Goal: Task Accomplishment & Management: Manage account settings

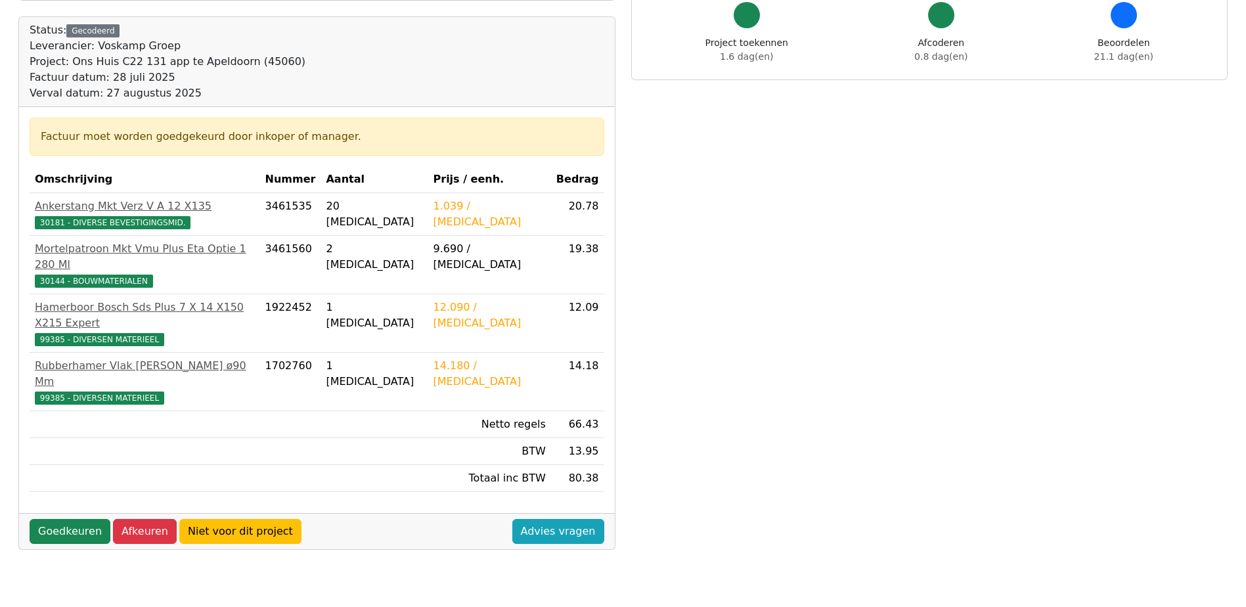
scroll to position [131, 0]
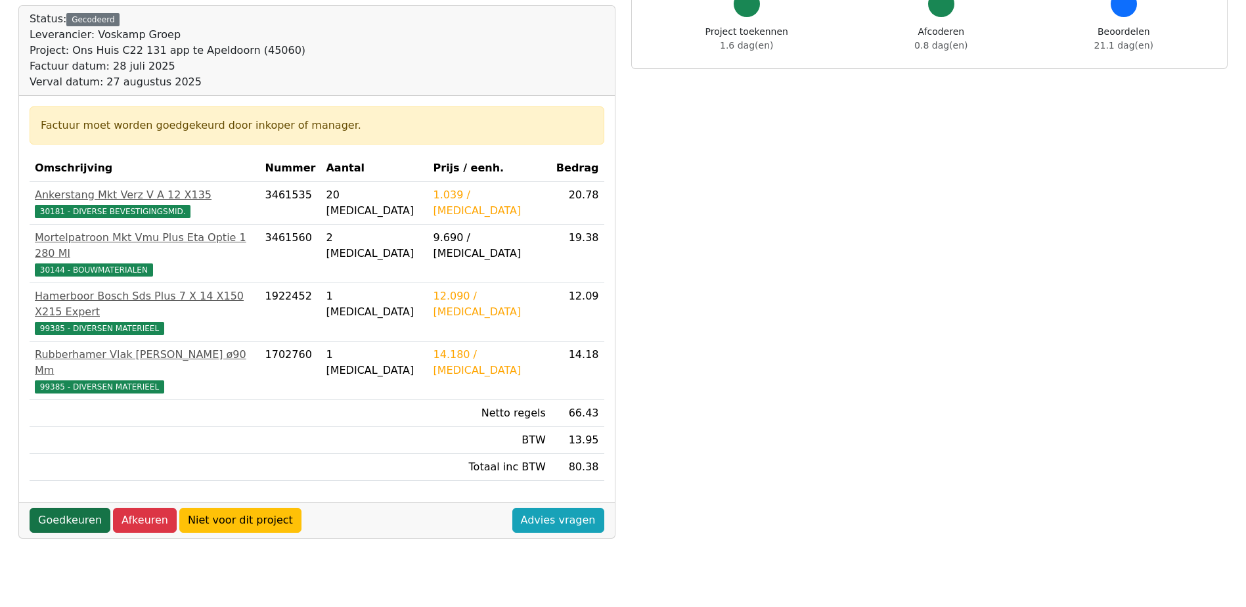
click at [80, 508] on link "Goedkeuren" at bounding box center [70, 520] width 81 height 25
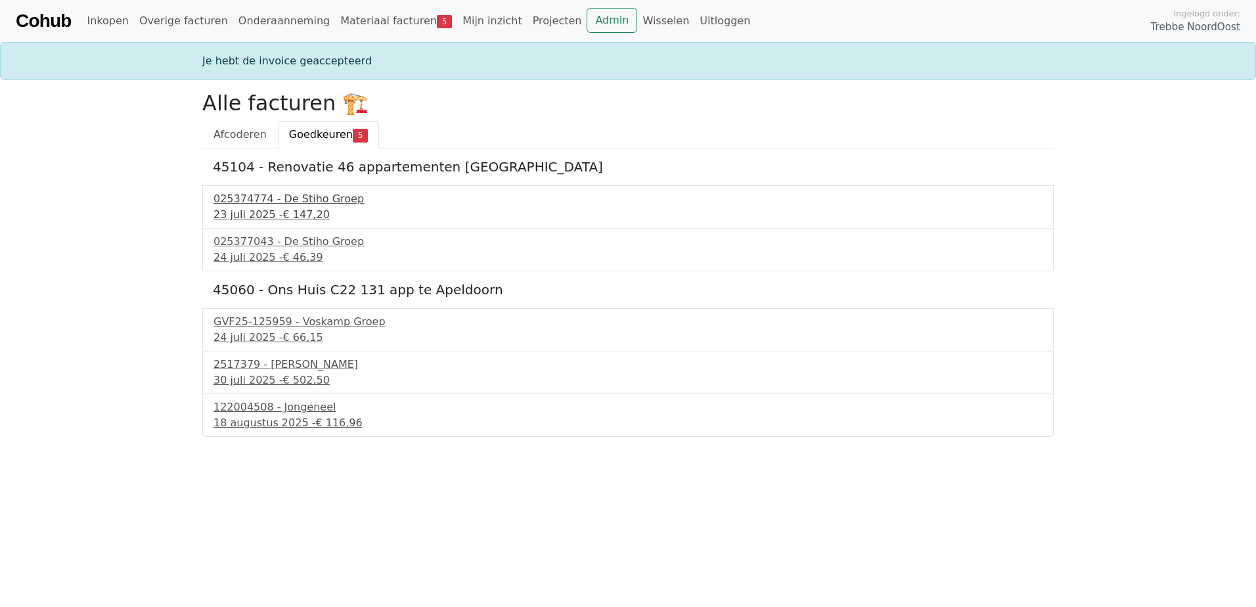
click at [264, 206] on div "025374774 - De Stiho Groep" at bounding box center [628, 199] width 829 height 16
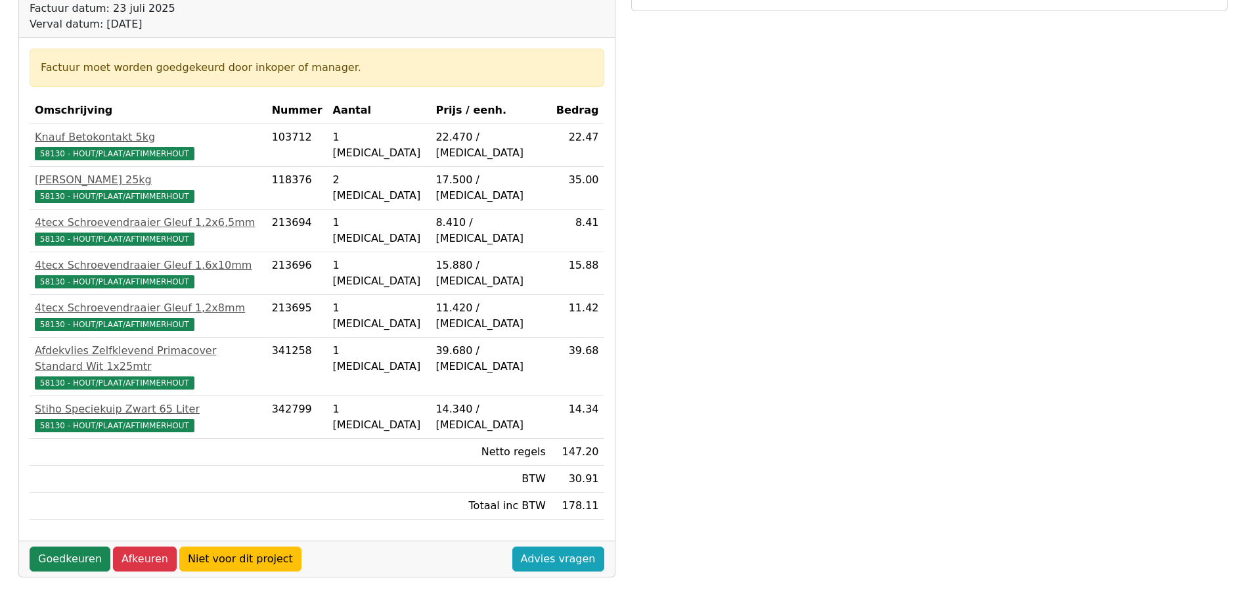
scroll to position [263, 0]
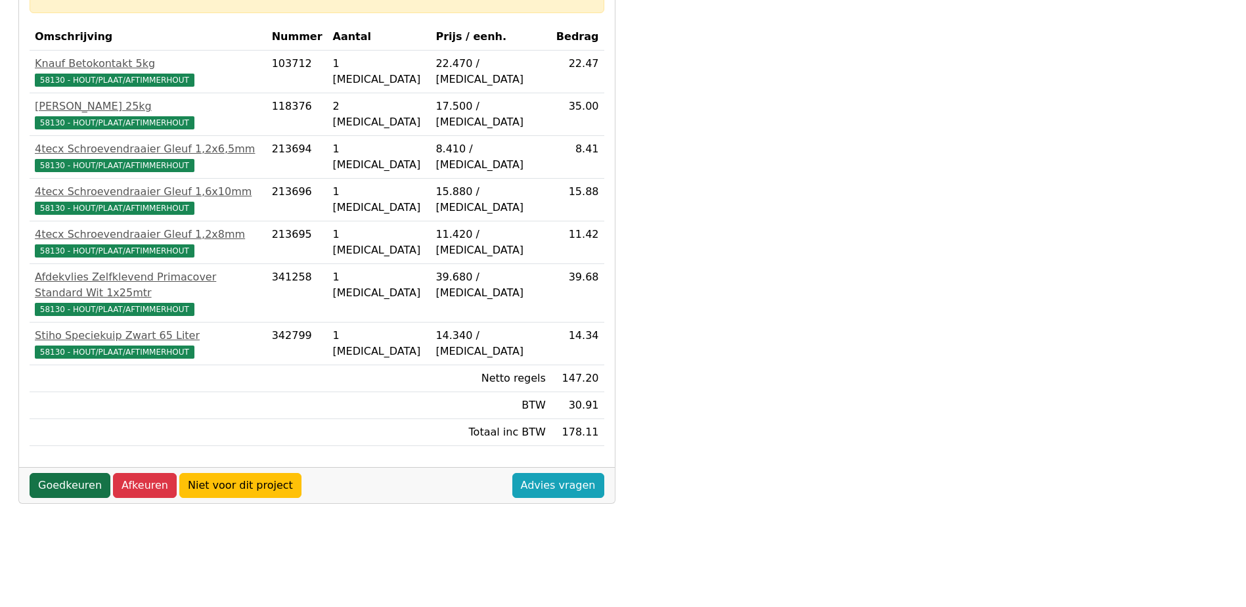
click at [53, 473] on link "Goedkeuren" at bounding box center [70, 485] width 81 height 25
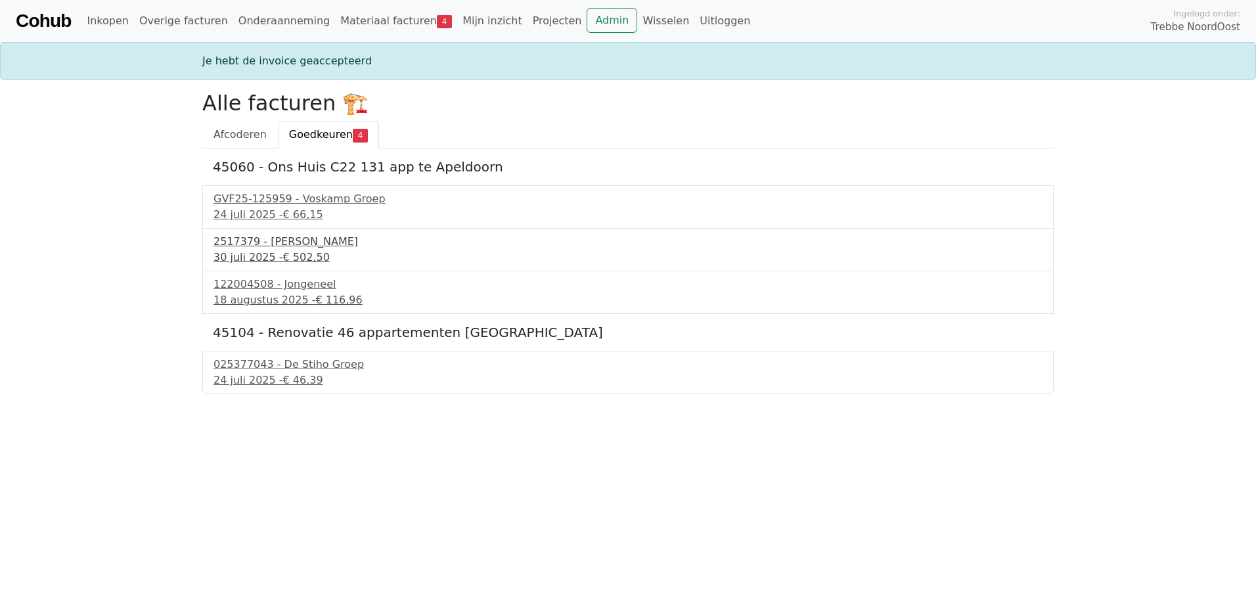
click at [252, 248] on div "2517379 - Van Dalen" at bounding box center [628, 242] width 829 height 16
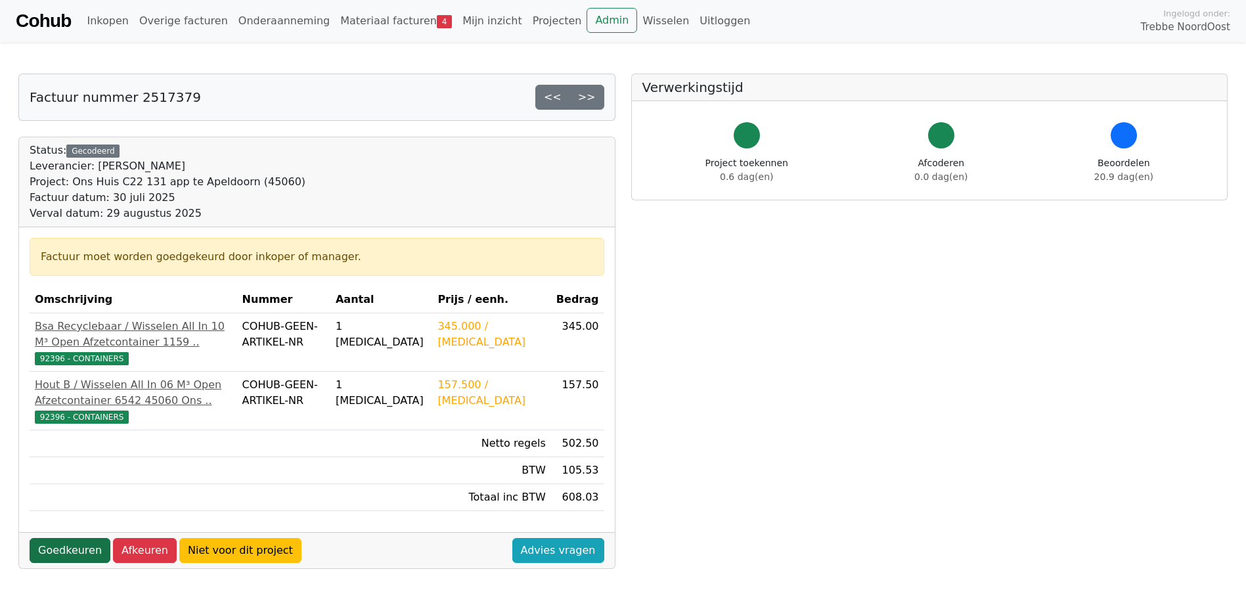
click at [68, 562] on link "Goedkeuren" at bounding box center [70, 550] width 81 height 25
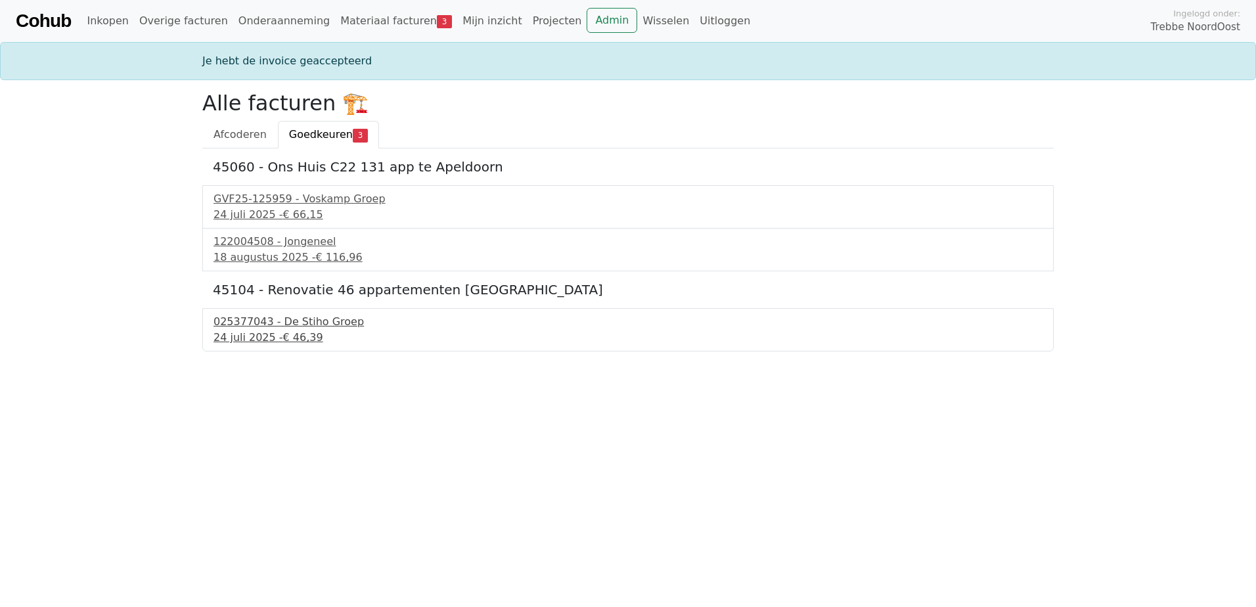
click at [256, 329] on div "025377043 - De Stiho Groep" at bounding box center [628, 322] width 829 height 16
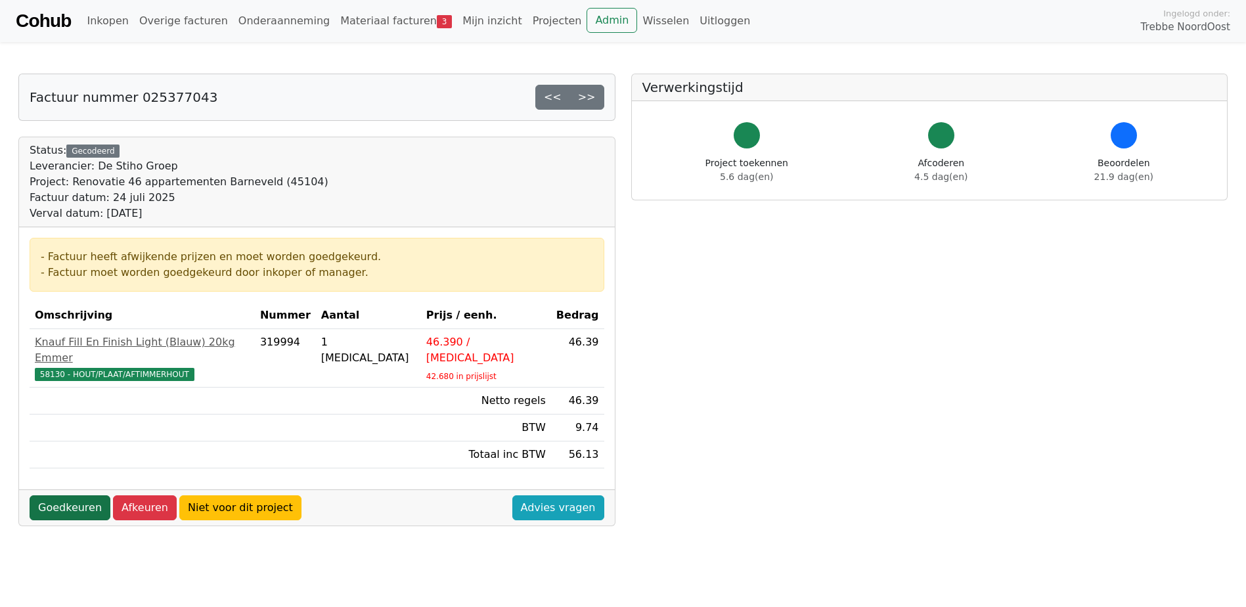
click at [66, 495] on link "Goedkeuren" at bounding box center [70, 507] width 81 height 25
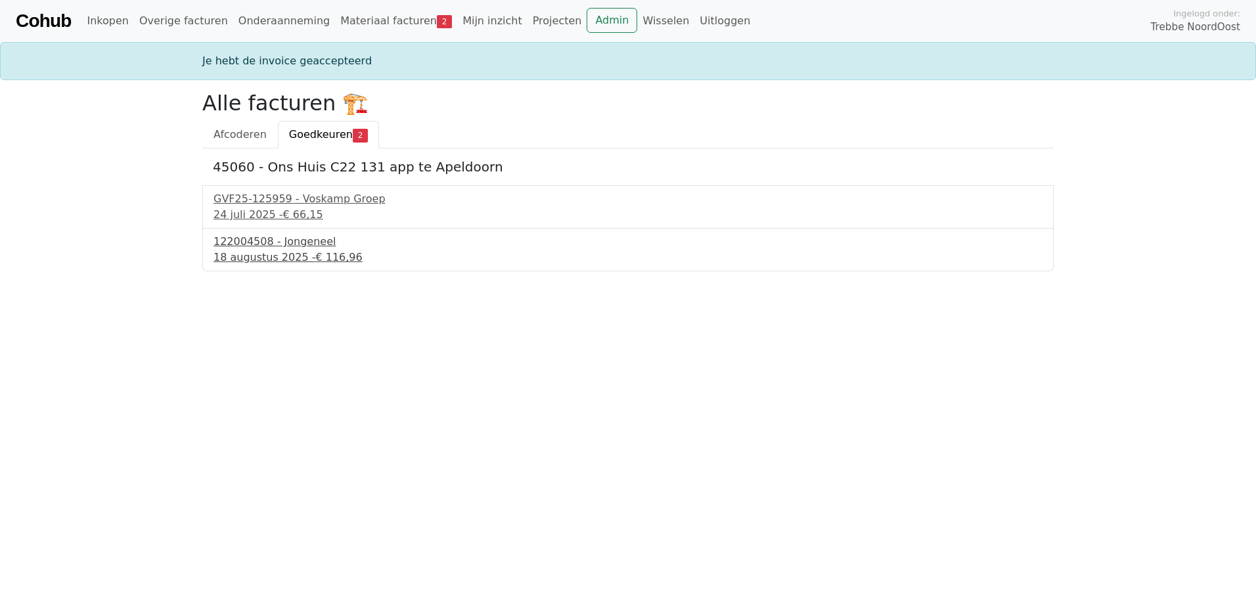
click at [281, 250] on div "[DATE] - € 116,96" at bounding box center [628, 258] width 829 height 16
click at [265, 209] on div "24 juli 2025 - € 66,15" at bounding box center [628, 215] width 829 height 16
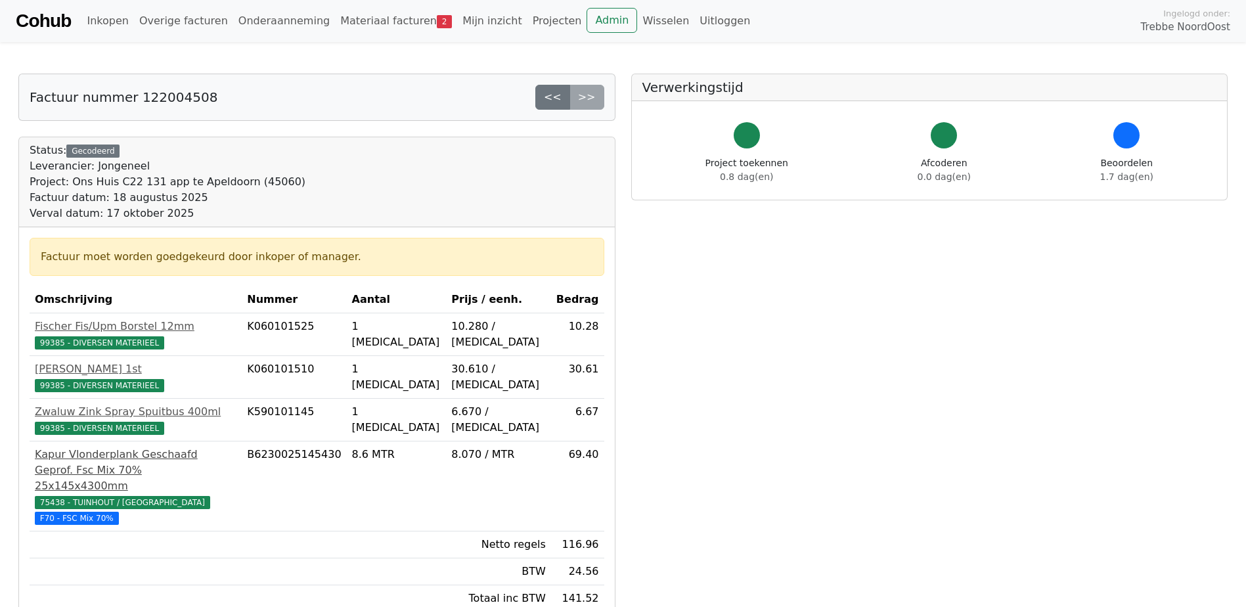
scroll to position [66, 0]
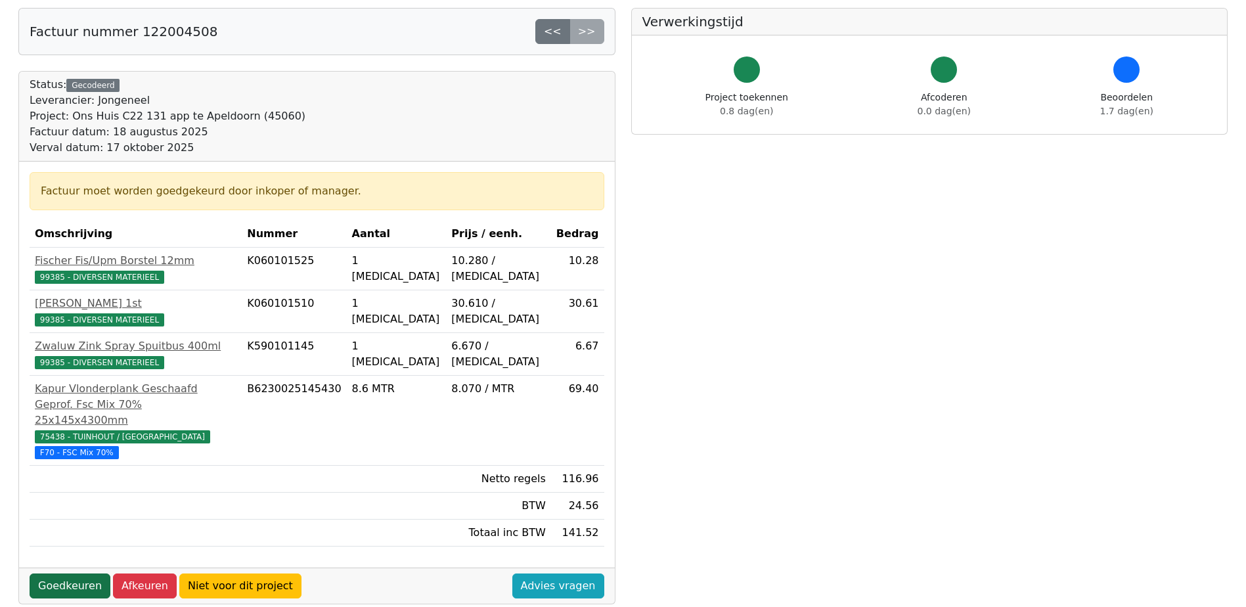
click at [72, 574] on link "Goedkeuren" at bounding box center [70, 586] width 81 height 25
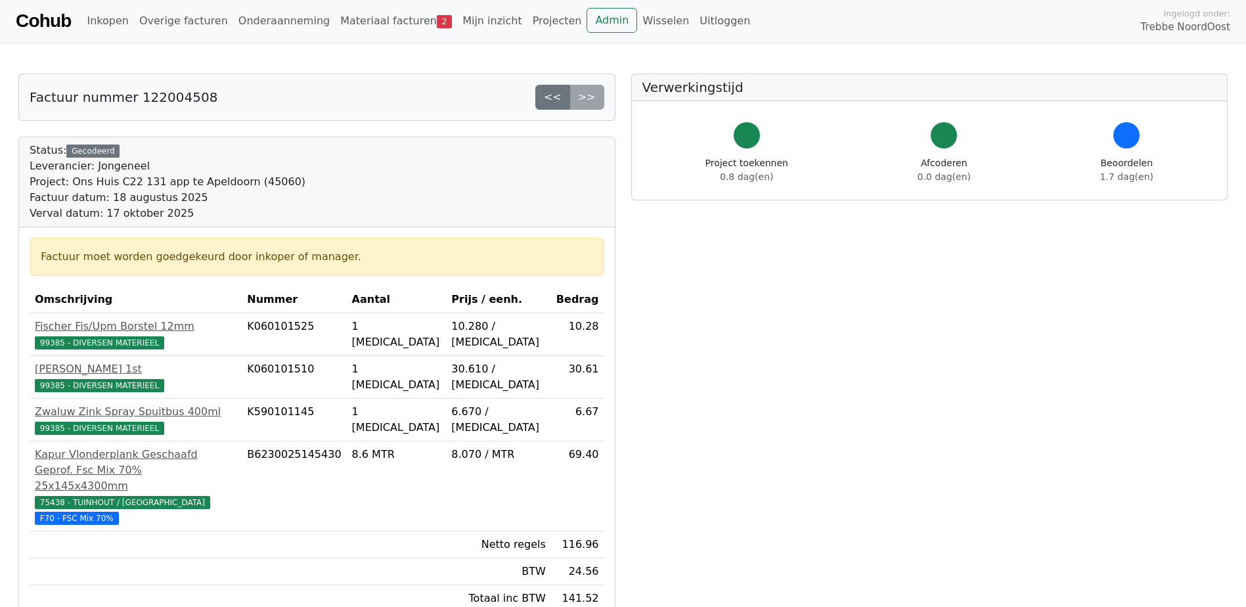
scroll to position [66, 0]
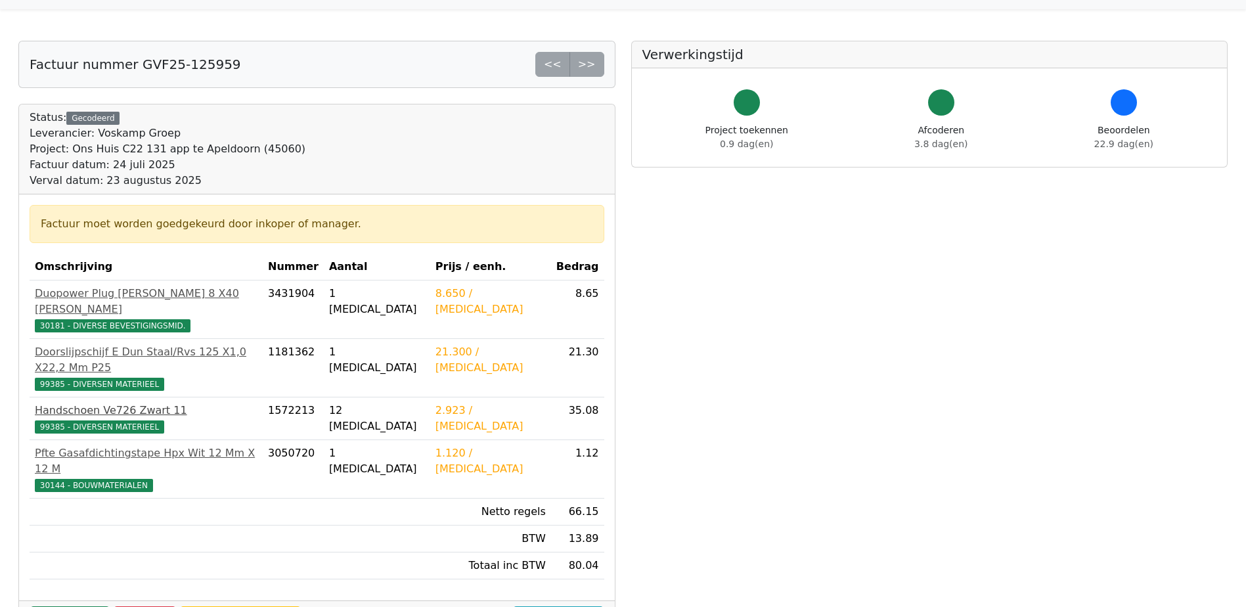
scroll to position [66, 0]
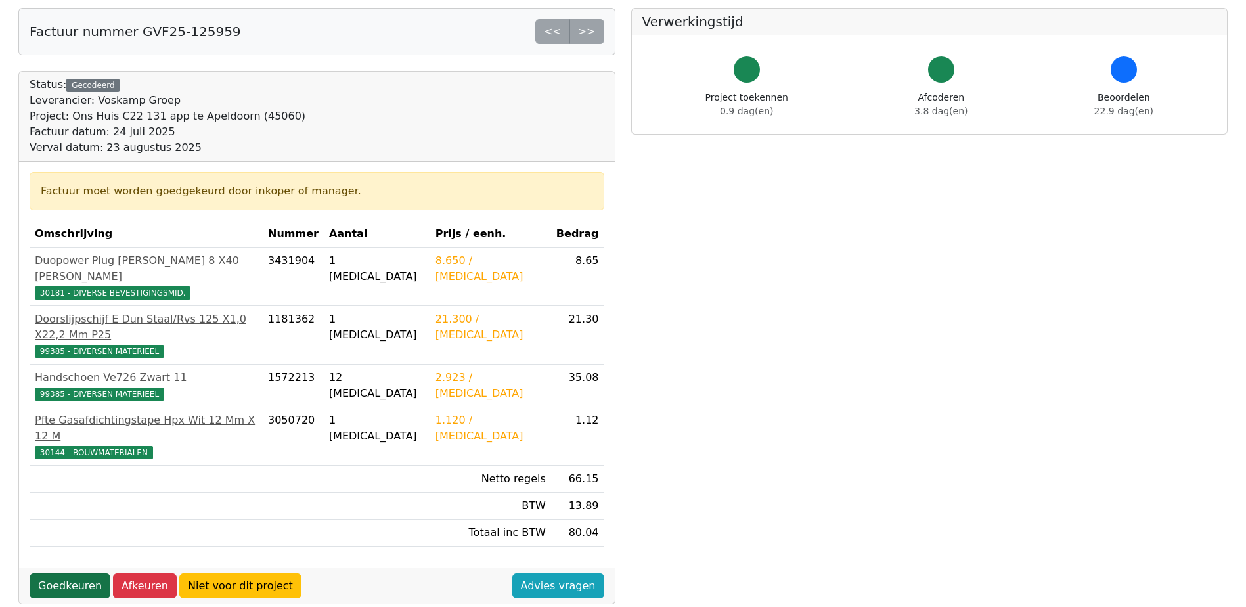
click at [62, 574] on link "Goedkeuren" at bounding box center [70, 586] width 81 height 25
